Goal: Task Accomplishment & Management: Manage account settings

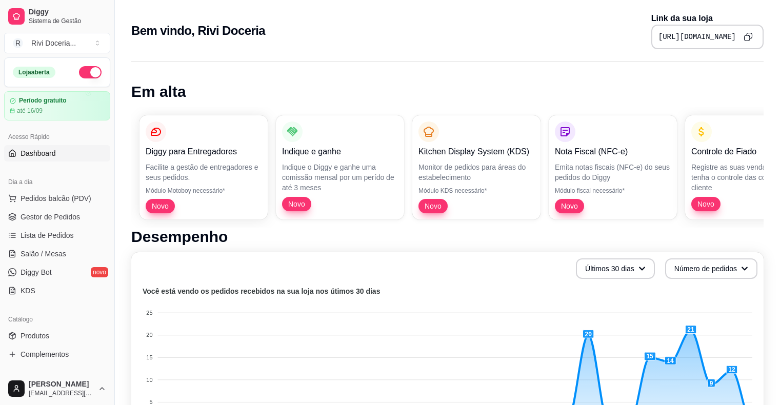
scroll to position [337, 0]
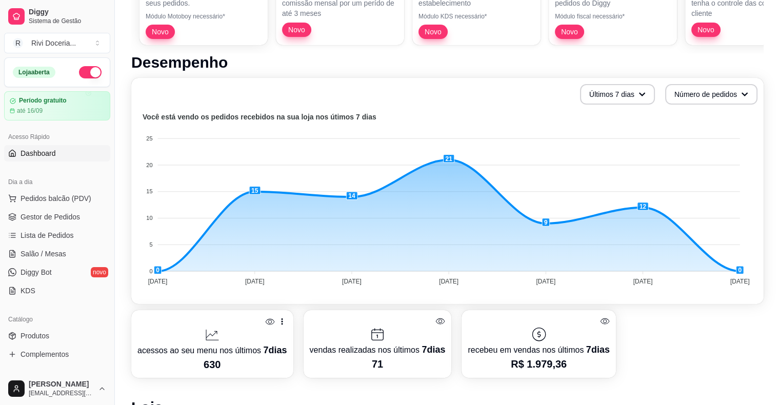
scroll to position [174, 0]
click at [607, 88] on button "Últimos 7 dias" at bounding box center [617, 95] width 73 height 20
click at [603, 153] on span "Últimos 30 dias" at bounding box center [617, 154] width 86 height 10
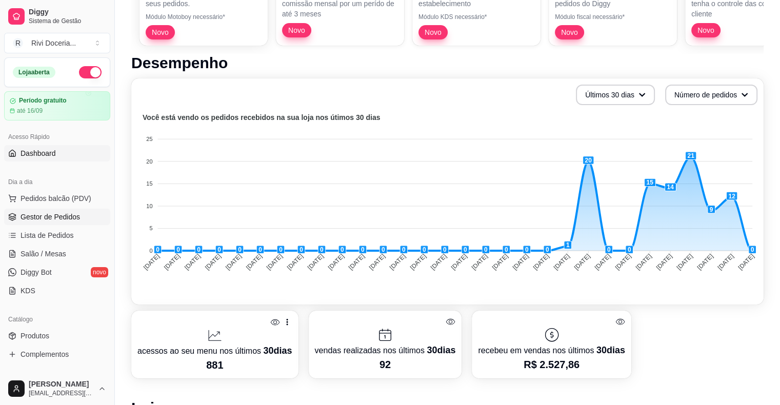
click at [28, 216] on span "Gestor de Pedidos" at bounding box center [50, 217] width 59 height 10
